Goal: Task Accomplishment & Management: Manage account settings

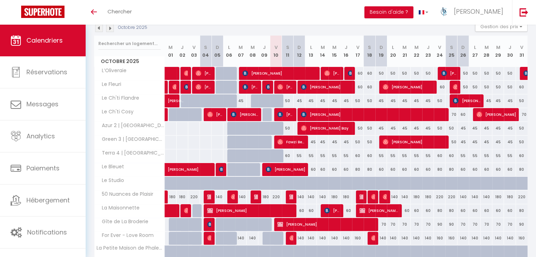
scroll to position [103, 0]
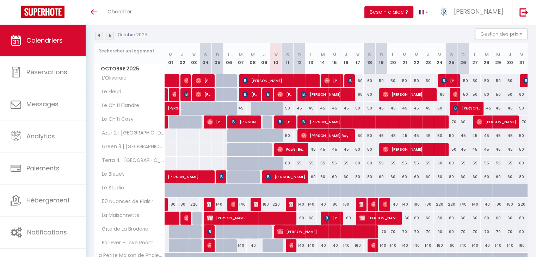
click at [98, 35] on img at bounding box center [99, 36] width 8 height 8
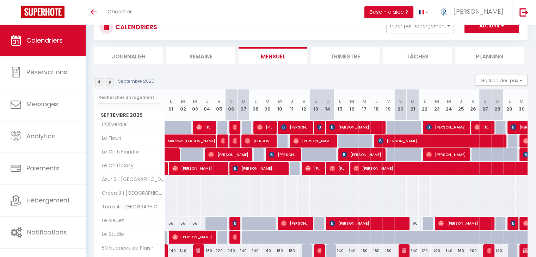
scroll to position [32, 0]
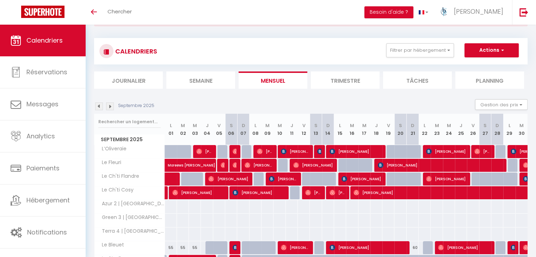
click at [109, 105] on img at bounding box center [110, 107] width 8 height 8
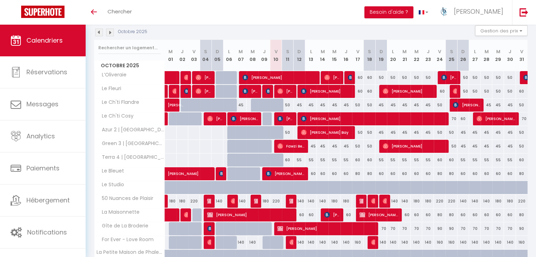
scroll to position [141, 0]
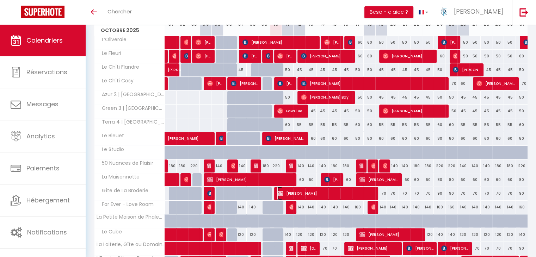
click at [353, 189] on span "[PERSON_NAME]" at bounding box center [325, 193] width 97 height 13
select select "KO"
select select "0"
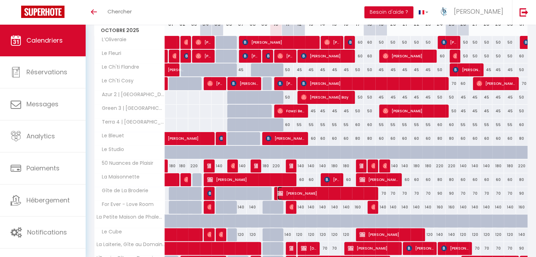
select select "1"
select select
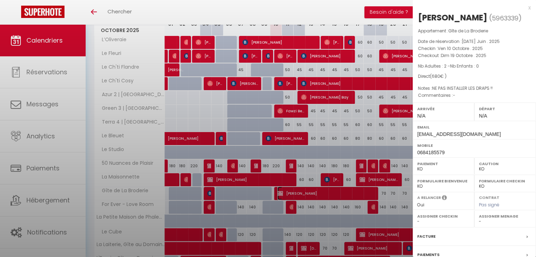
select select "36459"
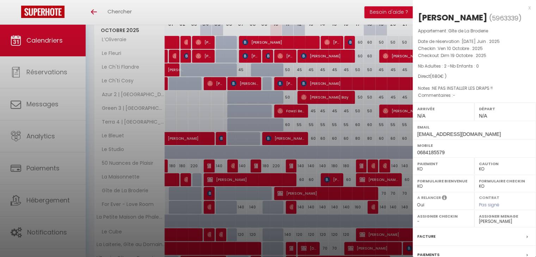
click at [398, 88] on div at bounding box center [268, 128] width 536 height 257
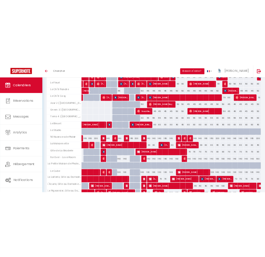
scroll to position [176, 0]
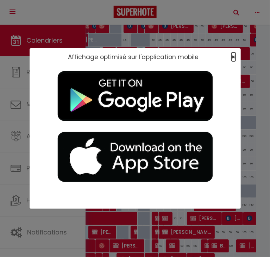
click at [236, 56] on span "×" at bounding box center [234, 57] width 4 height 9
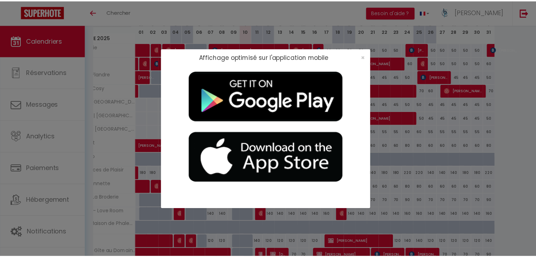
scroll to position [0, 28]
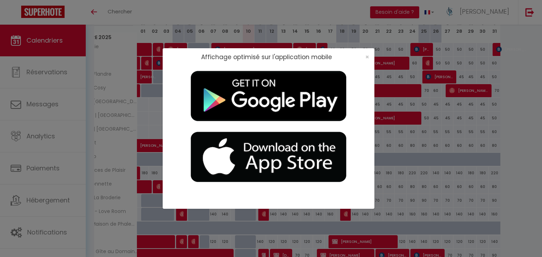
click at [454, 65] on div "Affichage optimisé sur l'application mobile ×" at bounding box center [271, 128] width 542 height 257
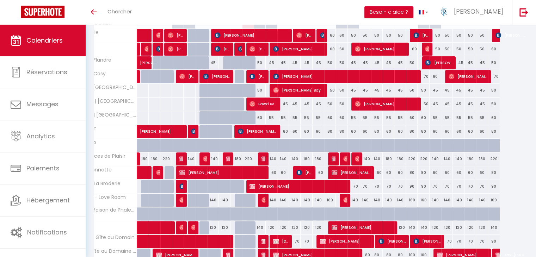
scroll to position [0, 0]
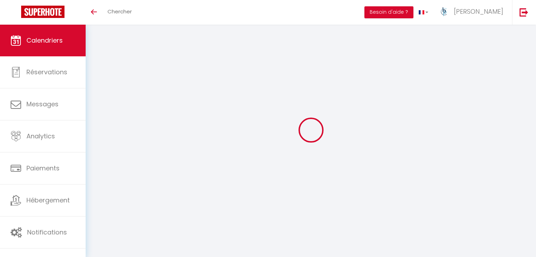
select select
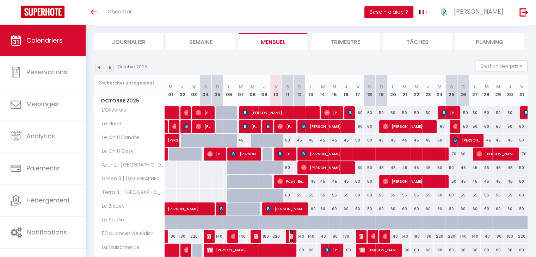
scroll to position [100, 0]
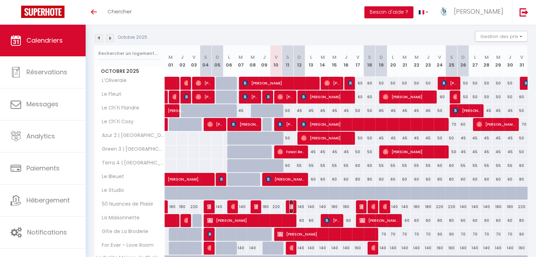
click at [292, 206] on img at bounding box center [292, 207] width 6 height 6
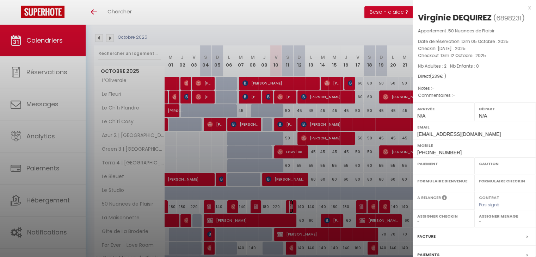
select select "KO"
select select "0"
select select "1"
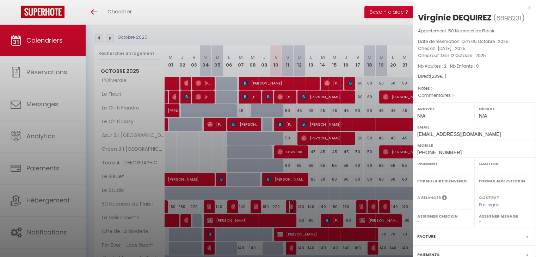
select select
select select "36459"
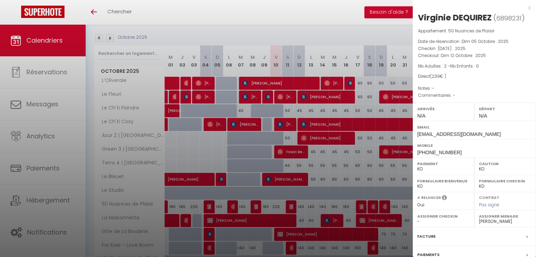
click at [208, 153] on div at bounding box center [268, 128] width 536 height 257
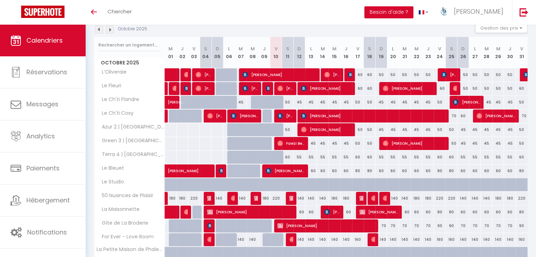
scroll to position [135, 0]
